Goal: Transaction & Acquisition: Purchase product/service

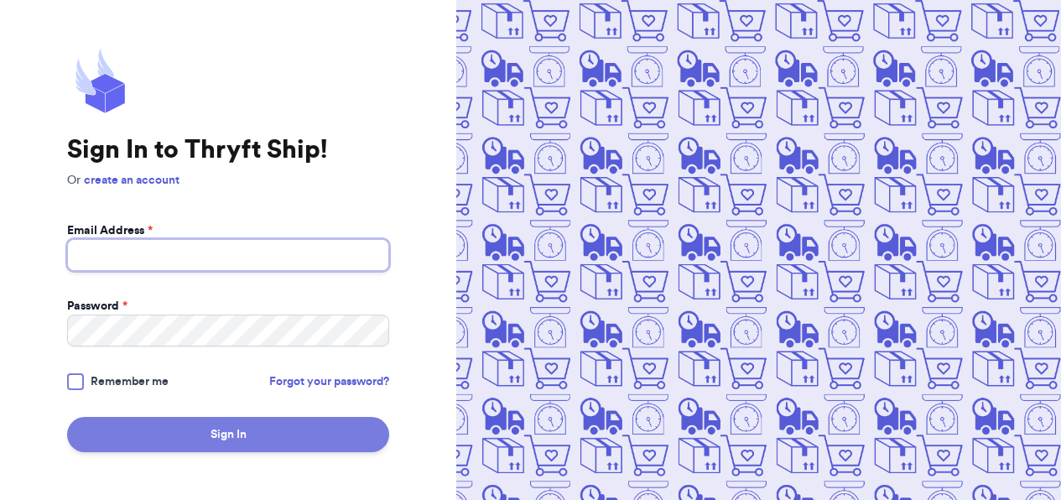
type input "[EMAIL_ADDRESS][DOMAIN_NAME]"
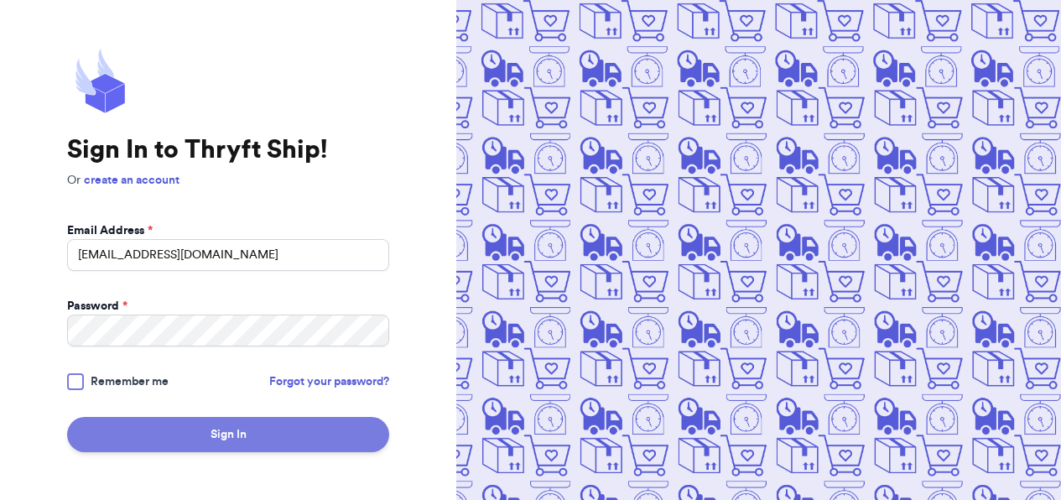
click at [341, 432] on button "Sign In" at bounding box center [228, 434] width 322 height 35
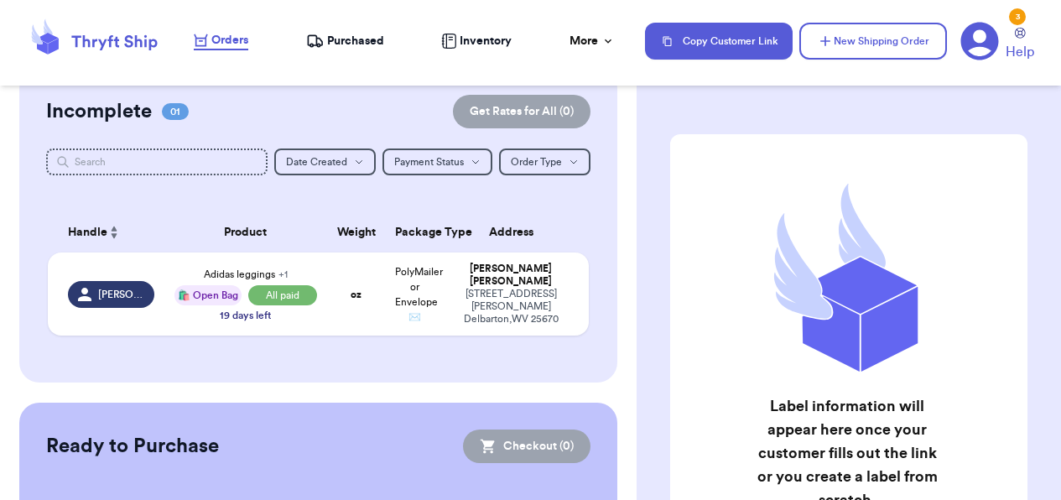
scroll to position [147, 0]
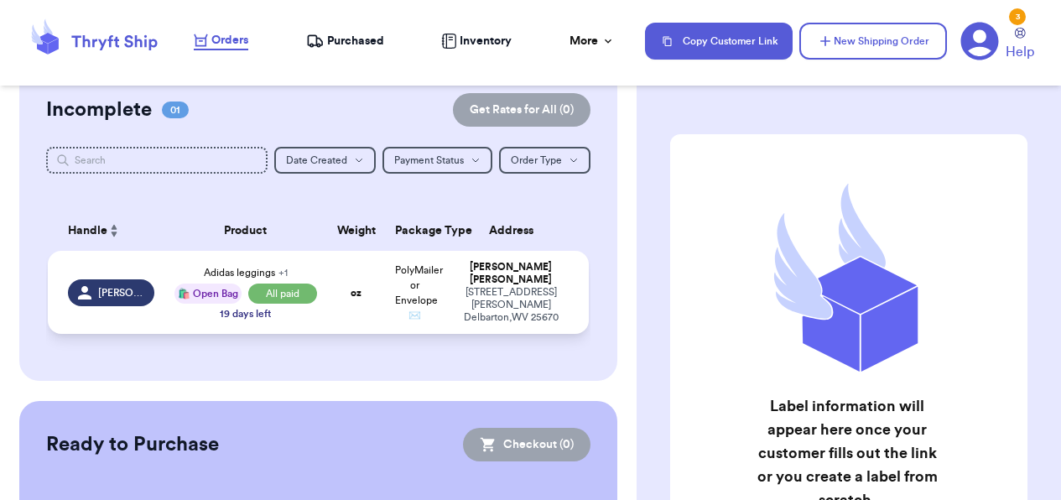
click at [374, 320] on td "oz" at bounding box center [356, 292] width 58 height 83
select select "paid"
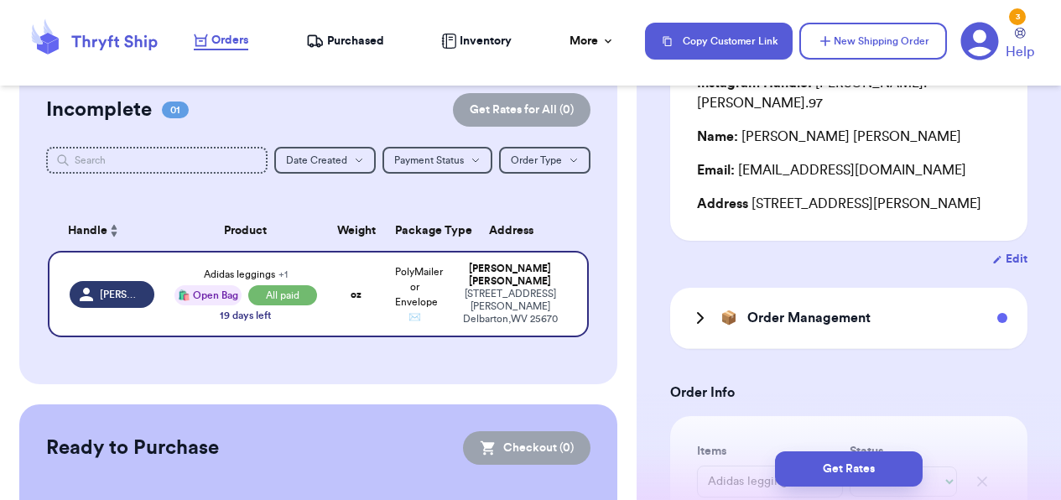
scroll to position [177, 0]
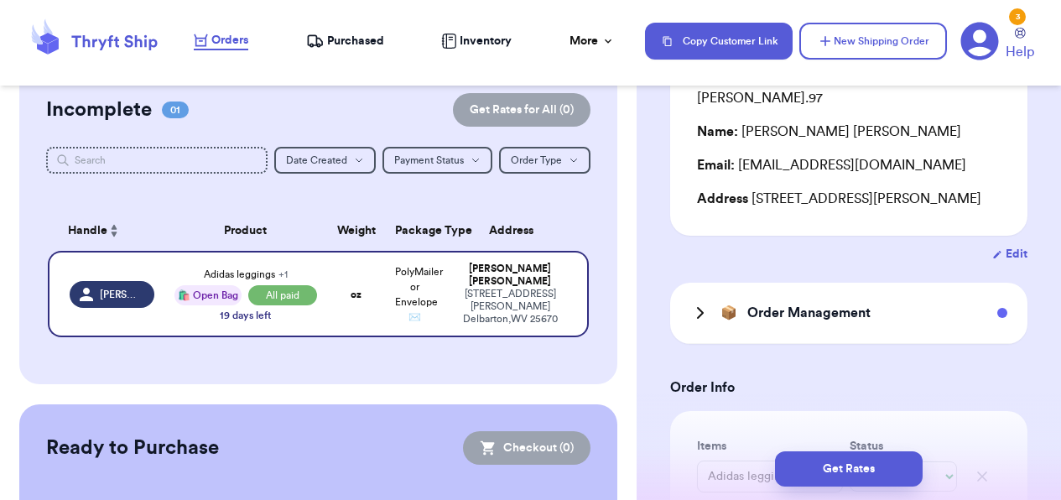
click at [691, 308] on icon at bounding box center [700, 313] width 20 height 20
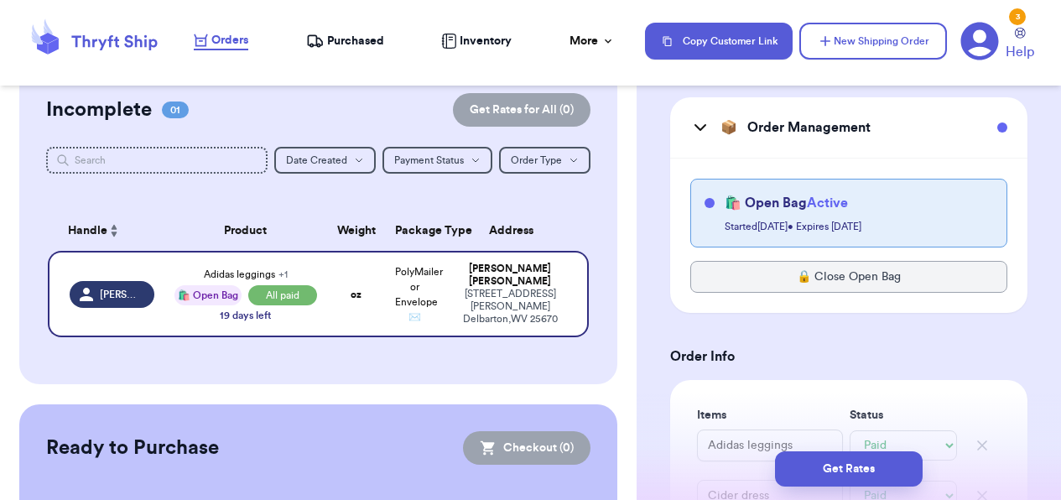
scroll to position [373, 0]
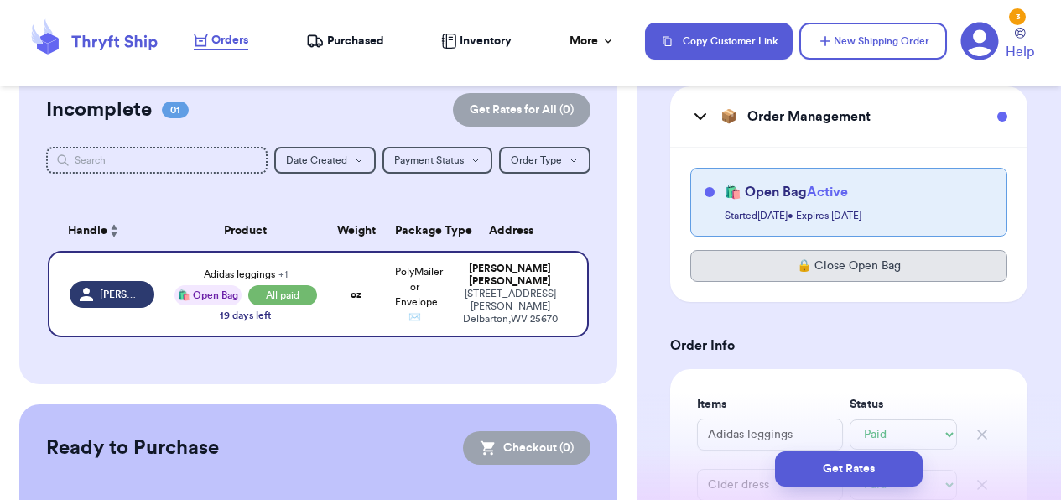
click at [835, 268] on button "🔒 Close Open Bag" at bounding box center [848, 266] width 317 height 32
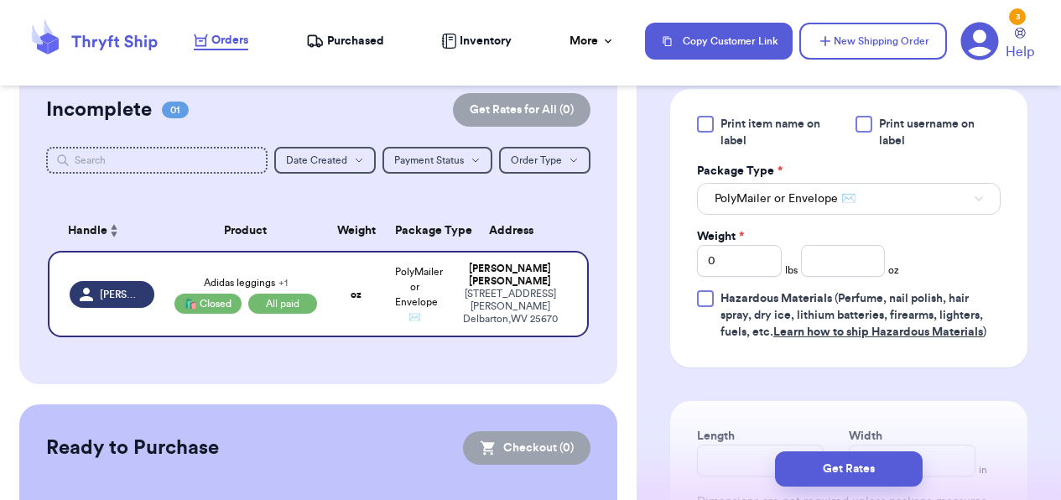
scroll to position [1064, 0]
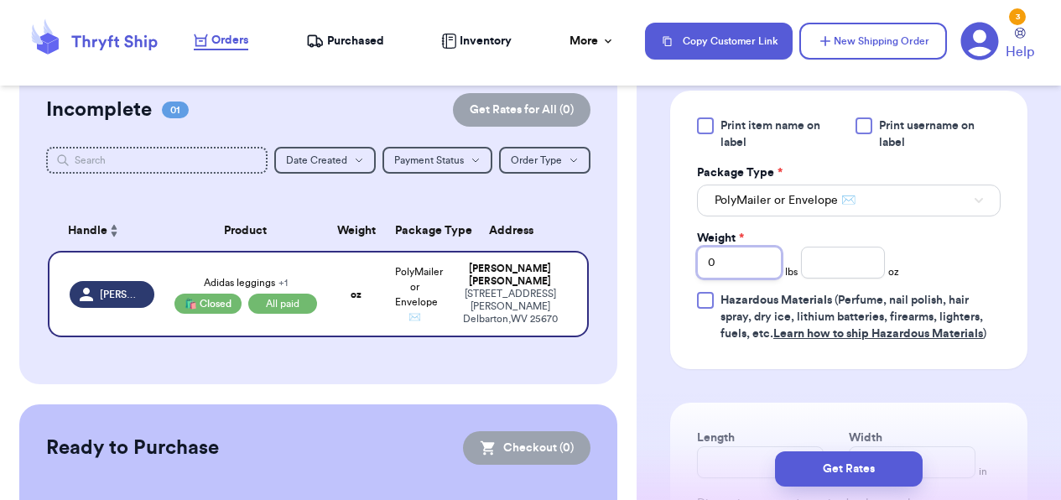
click at [743, 265] on input "0" at bounding box center [739, 263] width 85 height 32
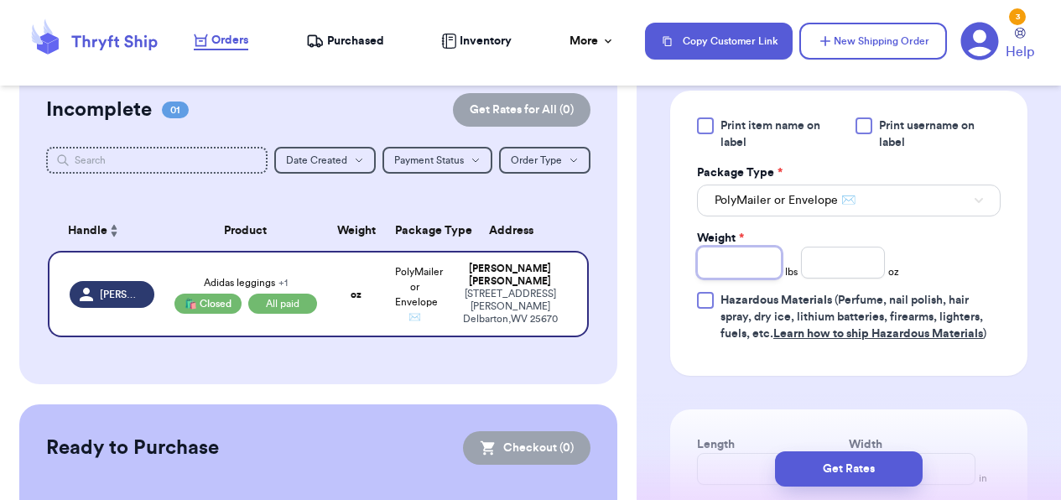
type input "1"
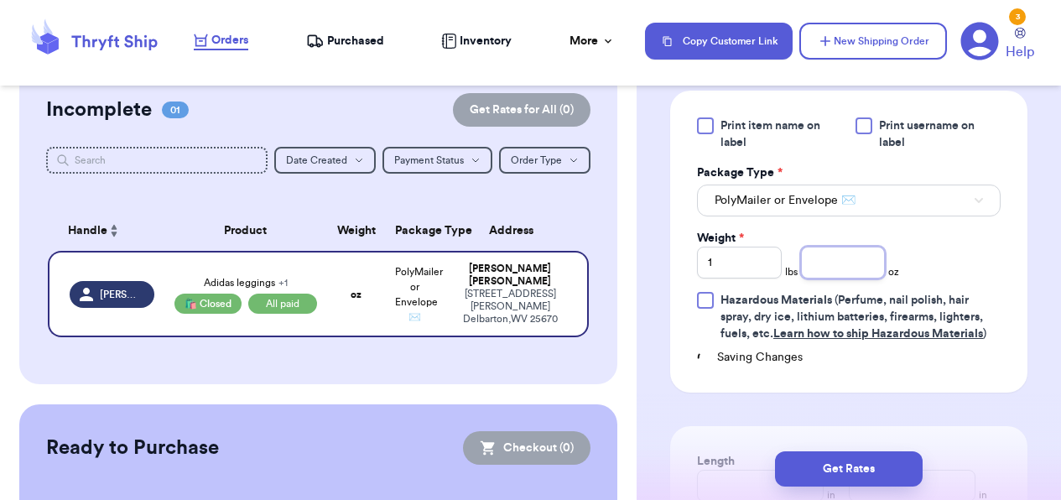
click at [829, 272] on input "number" at bounding box center [843, 263] width 85 height 32
type input "4.1"
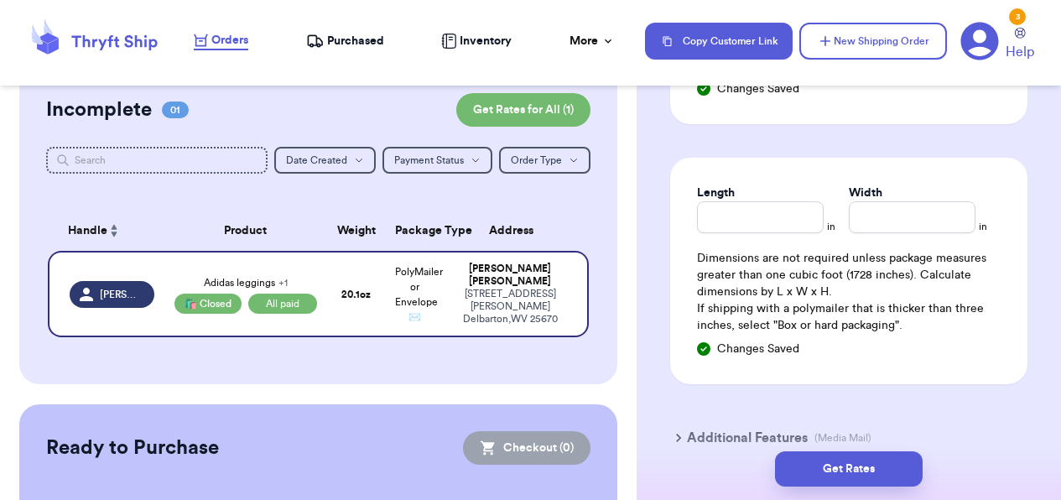
scroll to position [1337, 0]
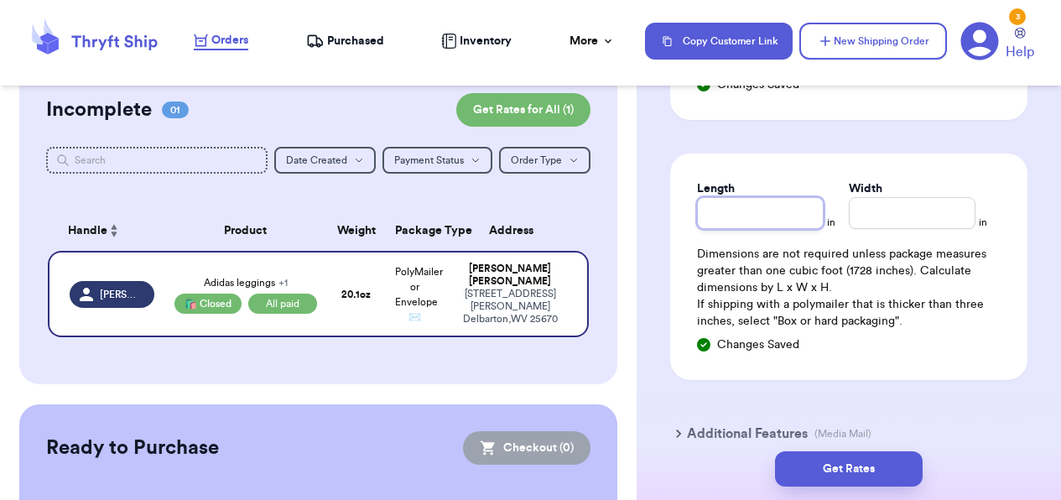
click at [784, 222] on input "Length" at bounding box center [760, 213] width 127 height 32
type input "11"
click at [912, 211] on input "Width *" at bounding box center [912, 213] width 127 height 32
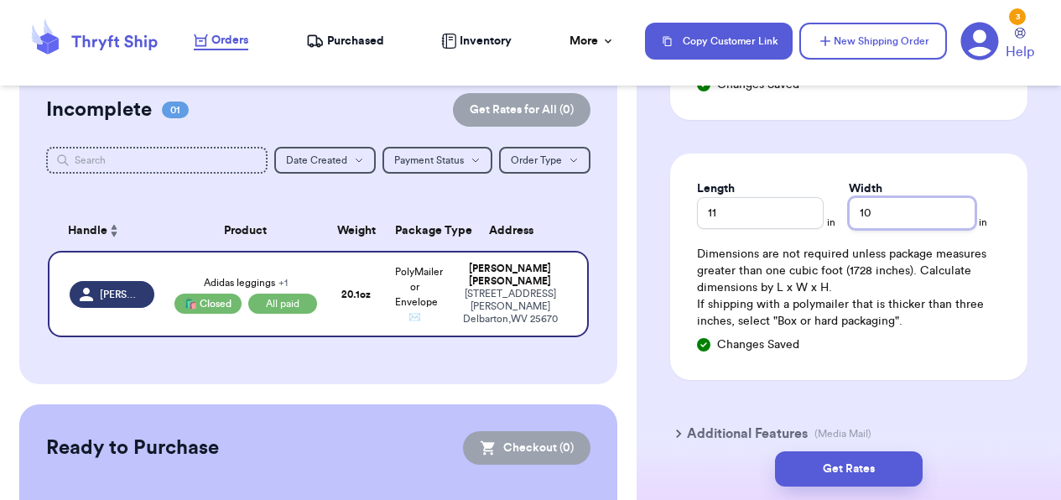
type input "10"
click at [1001, 423] on div "Additional Features (Media Mail)" at bounding box center [838, 433] width 357 height 40
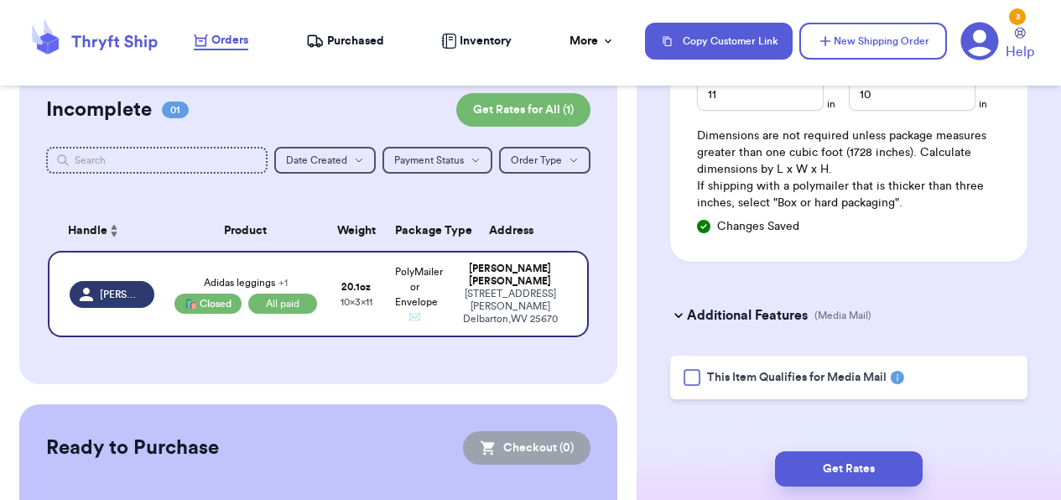
scroll to position [1472, 0]
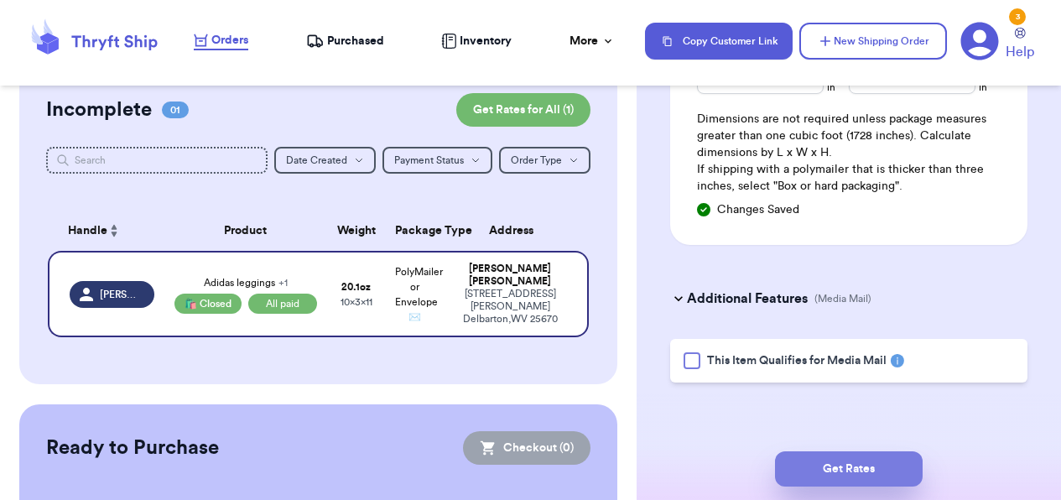
click at [871, 469] on button "Get Rates" at bounding box center [849, 468] width 148 height 35
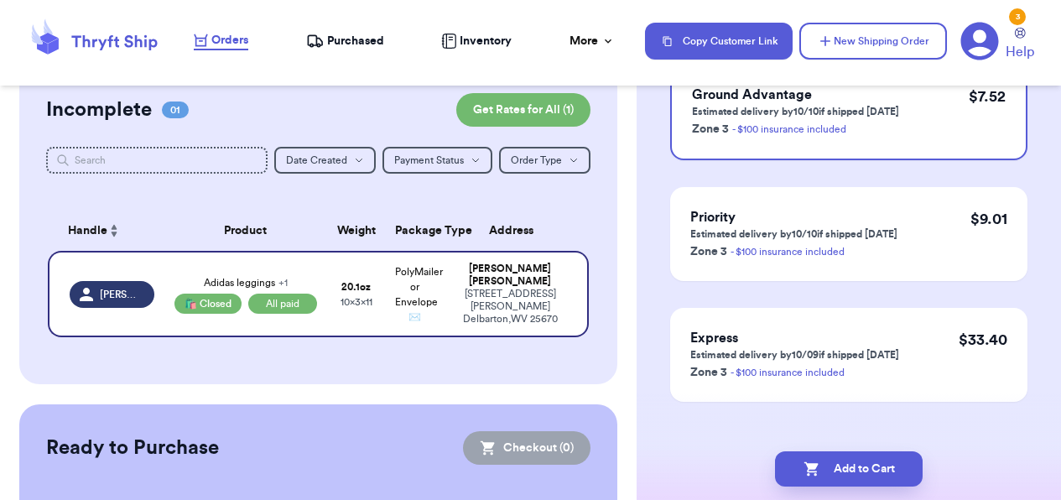
scroll to position [225, 0]
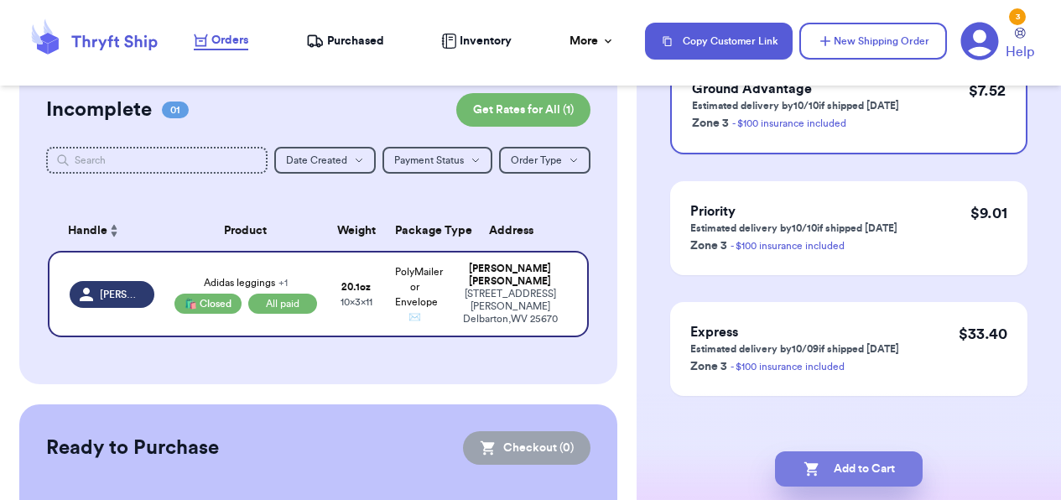
click at [870, 469] on button "Add to Cart" at bounding box center [849, 468] width 148 height 35
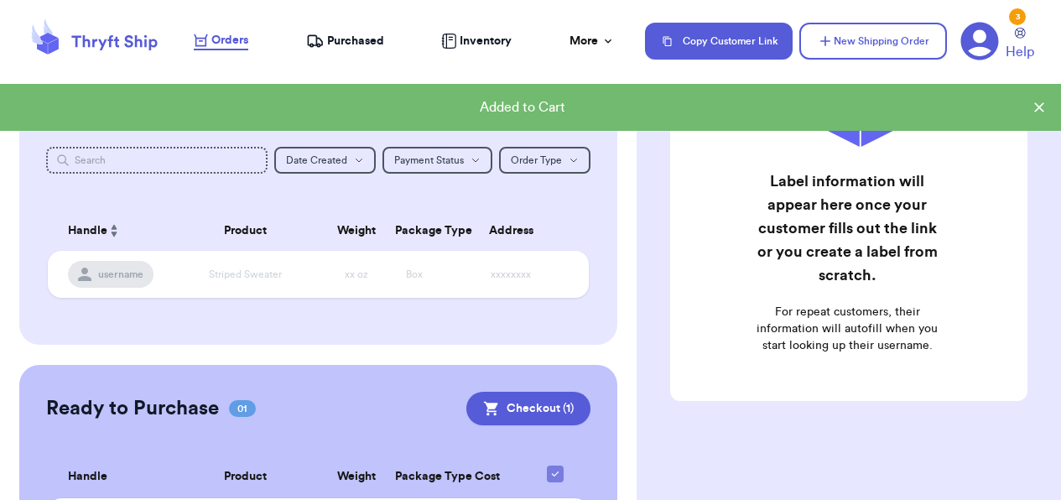
scroll to position [291, 0]
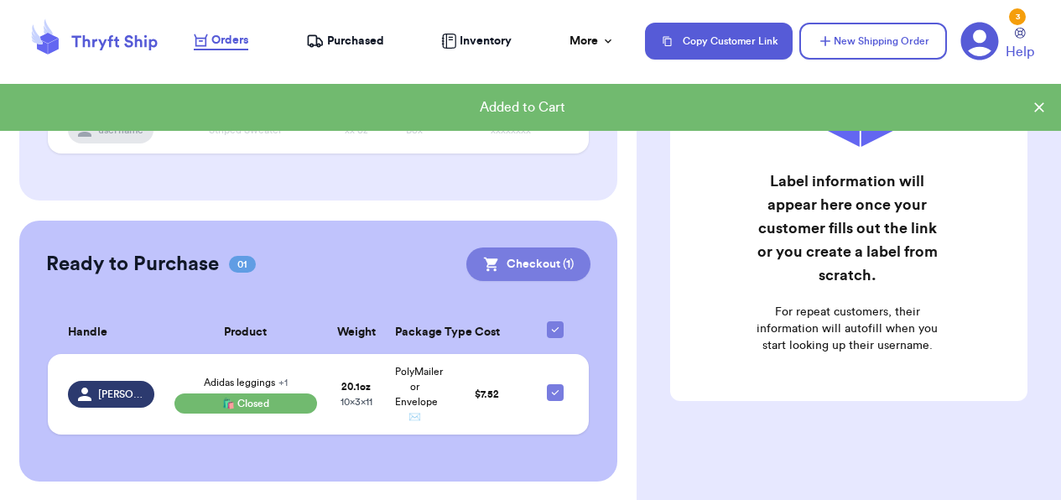
click at [555, 272] on button "Checkout ( 1 )" at bounding box center [528, 264] width 124 height 34
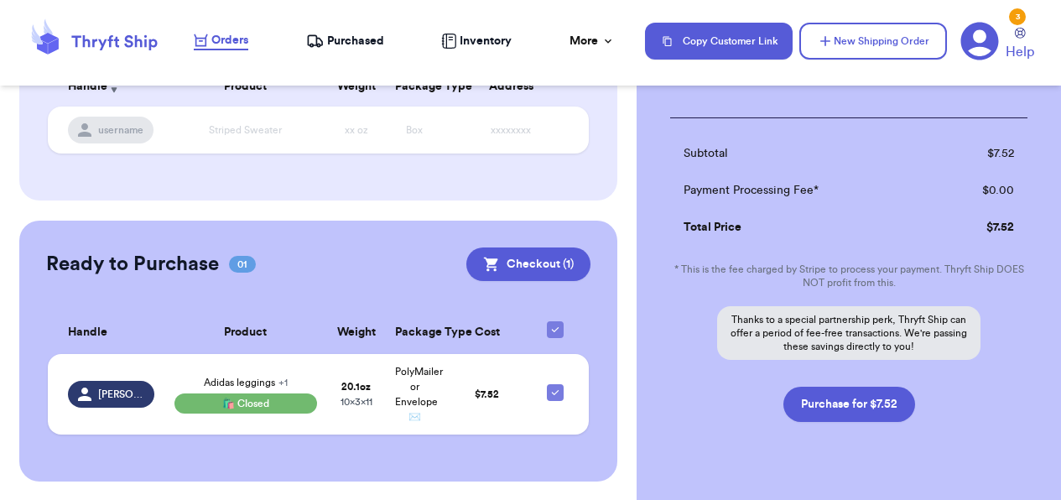
scroll to position [267, 0]
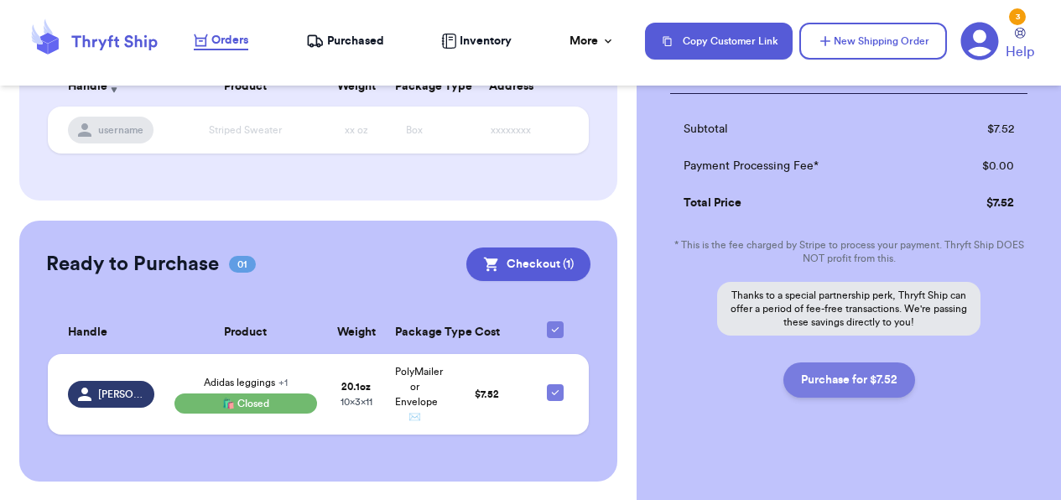
click at [826, 370] on button "Purchase for $7.52" at bounding box center [849, 379] width 132 height 35
checkbox input "false"
checkbox input "true"
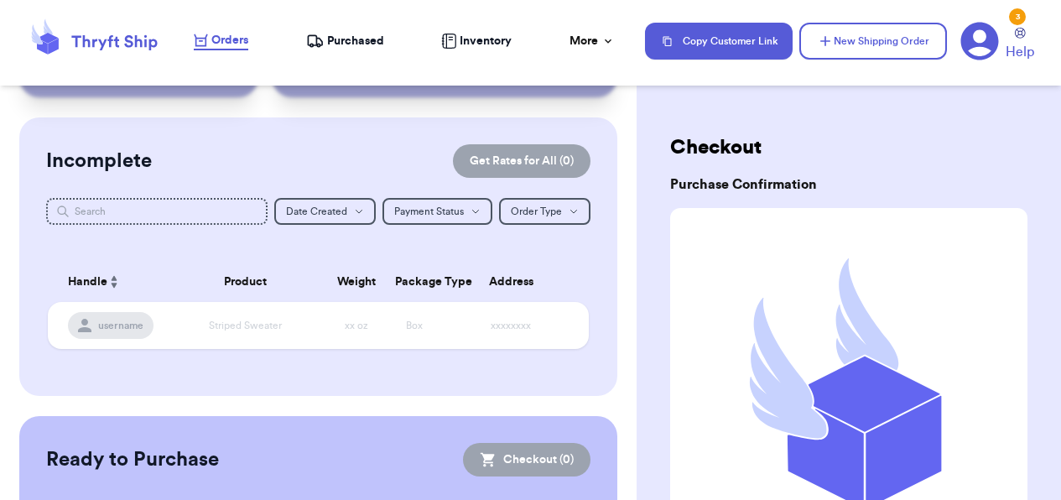
scroll to position [7, 0]
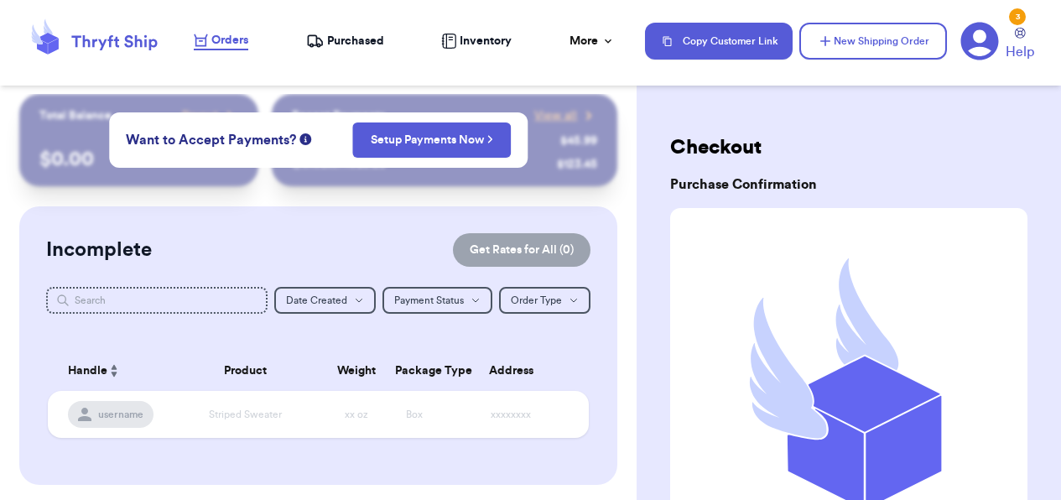
click at [351, 38] on span "Purchased" at bounding box center [355, 41] width 57 height 17
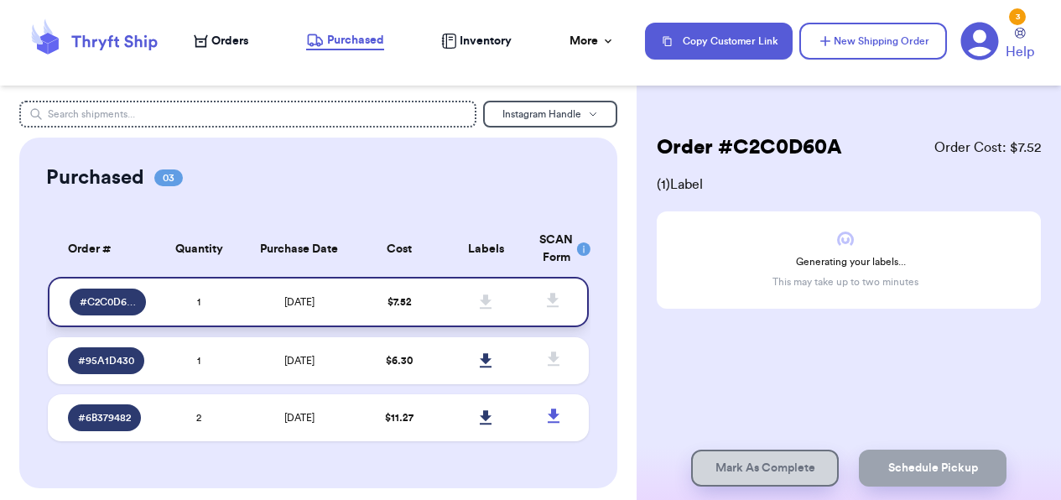
click at [338, 304] on td "[DATE]" at bounding box center [299, 302] width 114 height 50
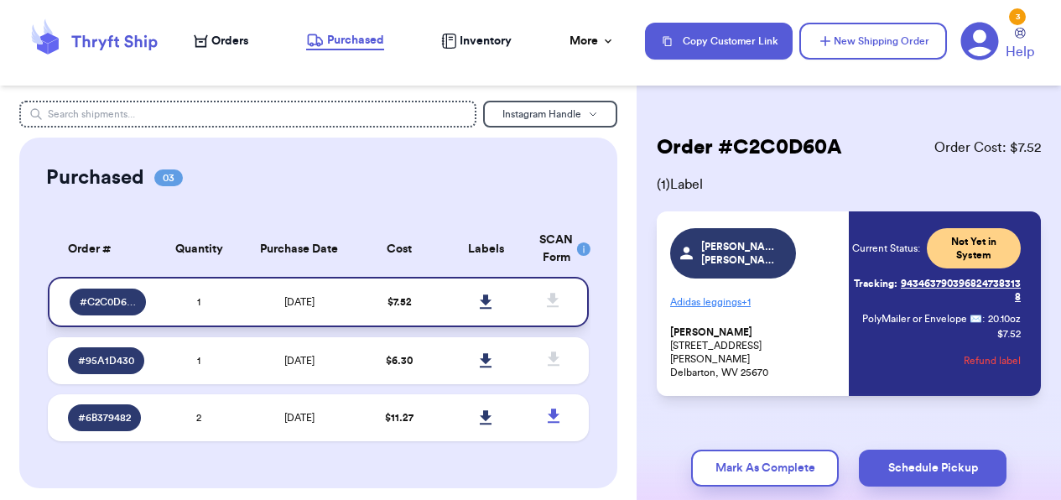
click at [483, 298] on icon at bounding box center [486, 301] width 13 height 15
click at [707, 422] on div "Order # C2C0D60A Order Cost: $ 7.52 ( 1 ) Label [PERSON_NAME].[PERSON_NAME].97 …" at bounding box center [849, 315] width 424 height 429
